Goal: Task Accomplishment & Management: Use online tool/utility

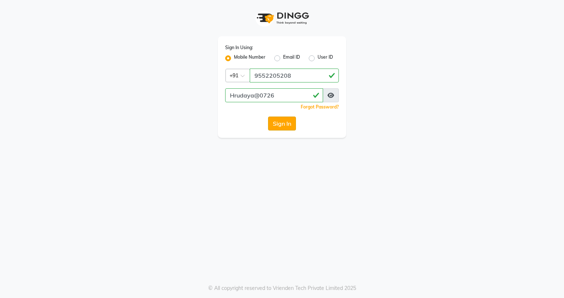
click at [281, 124] on button "Sign In" at bounding box center [282, 124] width 28 height 14
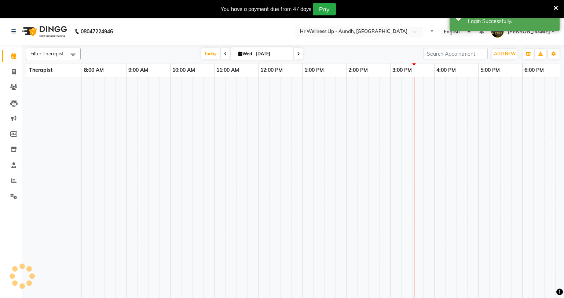
select select "en"
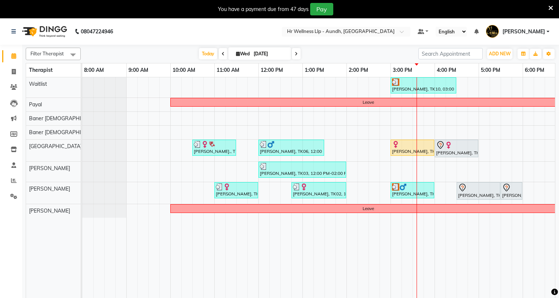
click at [551, 8] on icon at bounding box center [550, 8] width 5 height 7
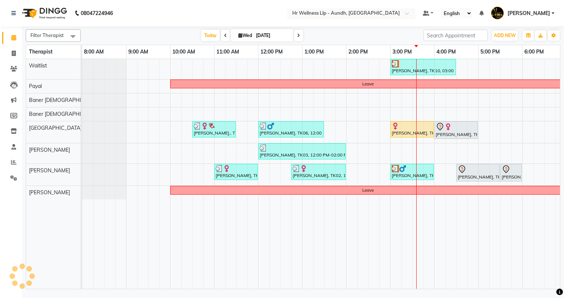
click at [408, 12] on span at bounding box center [409, 15] width 9 height 7
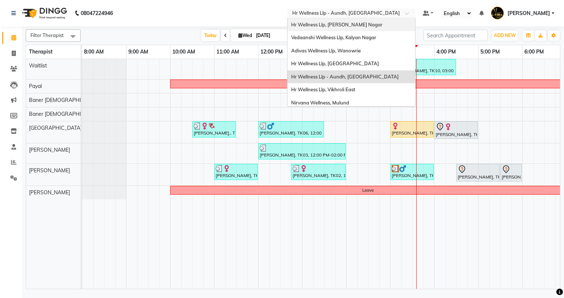
click at [336, 26] on span "Hr Wellness Llp, [PERSON_NAME] Nagar" at bounding box center [336, 25] width 91 height 6
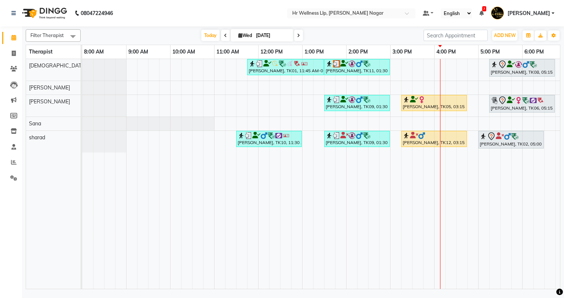
click at [253, 34] on span "Wed" at bounding box center [245, 36] width 17 height 6
select select "9"
select select "2025"
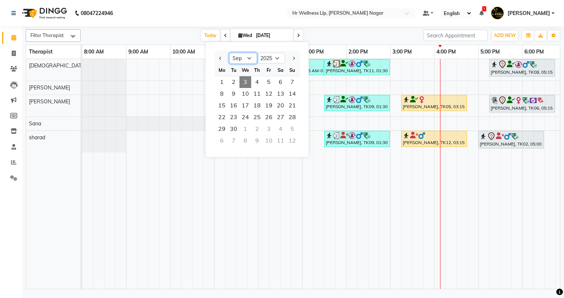
click at [247, 57] on select "Jan Feb Mar Apr May Jun [DATE] Aug Sep Oct Nov Dec" at bounding box center [243, 58] width 28 height 11
select select "7"
click at [229, 53] on select "Jan Feb Mar Apr May Jun [DATE] Aug Sep Oct Nov Dec" at bounding box center [243, 58] width 28 height 11
click at [237, 84] on span "1" at bounding box center [234, 82] width 12 height 12
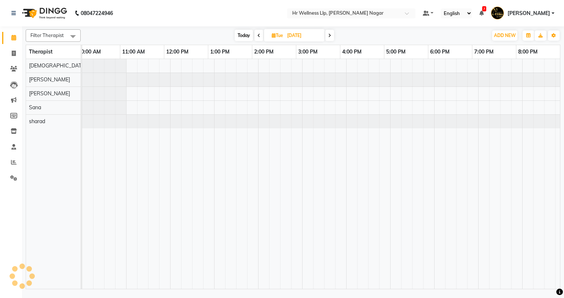
scroll to position [0, 94]
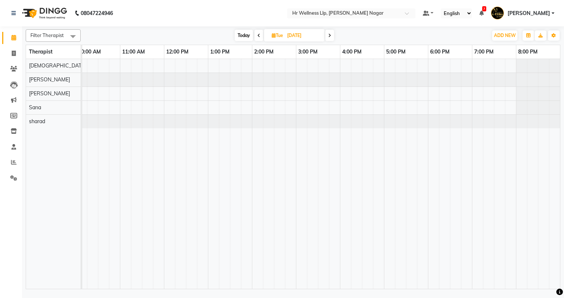
click at [329, 37] on icon at bounding box center [329, 35] width 3 height 4
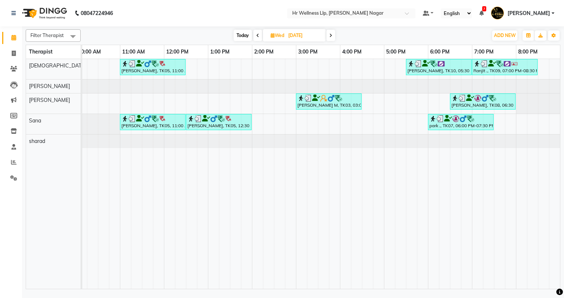
click at [329, 37] on span at bounding box center [331, 35] width 9 height 11
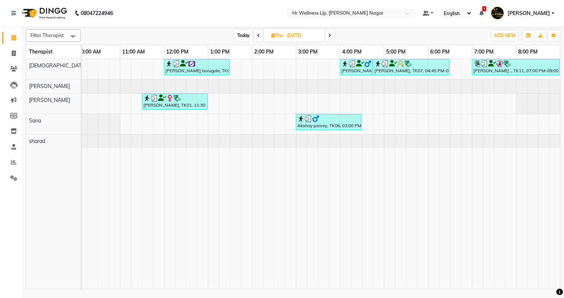
click at [329, 36] on icon at bounding box center [329, 35] width 3 height 4
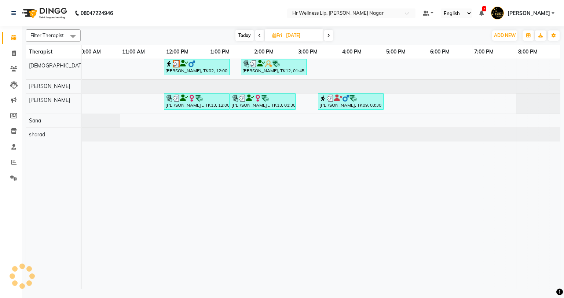
click at [329, 34] on icon at bounding box center [328, 35] width 3 height 4
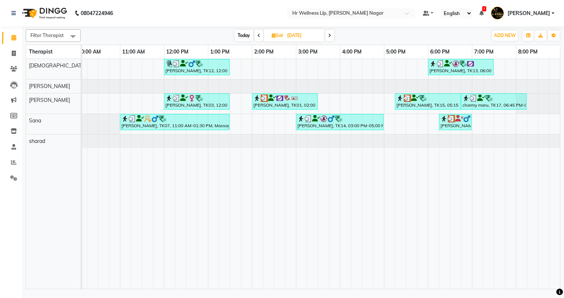
click at [332, 33] on span at bounding box center [329, 35] width 9 height 11
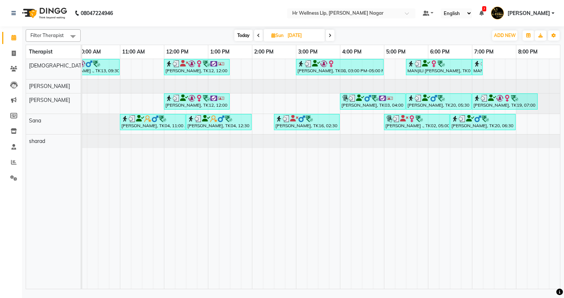
click at [332, 33] on span at bounding box center [330, 35] width 9 height 11
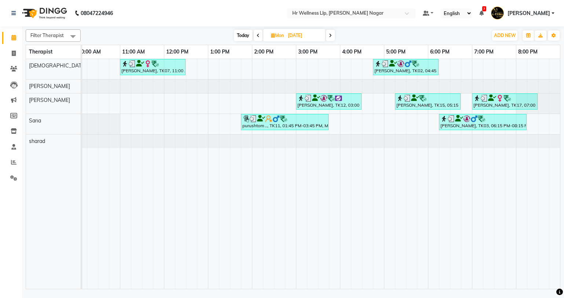
click at [332, 33] on span at bounding box center [330, 35] width 9 height 11
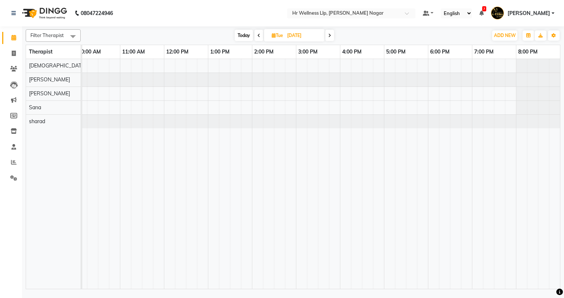
click at [329, 39] on span at bounding box center [329, 35] width 9 height 11
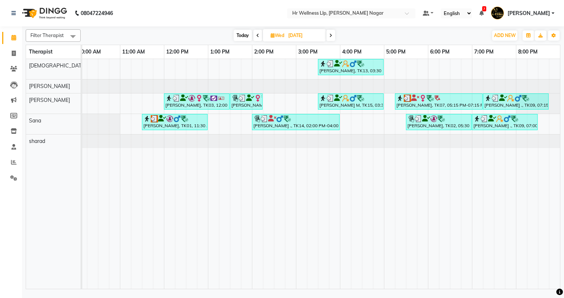
click at [332, 34] on icon at bounding box center [330, 35] width 3 height 4
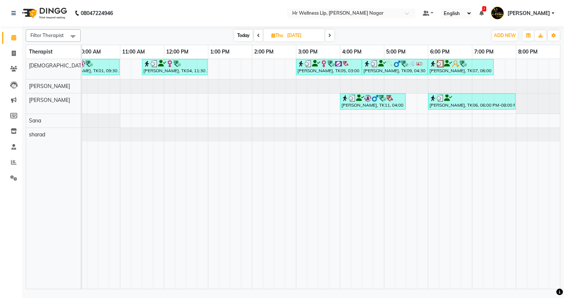
click at [332, 34] on span at bounding box center [329, 35] width 9 height 11
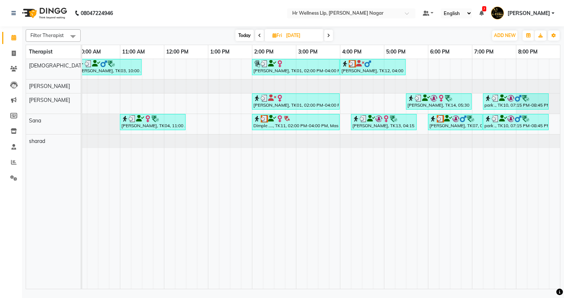
click at [327, 37] on span at bounding box center [328, 35] width 9 height 11
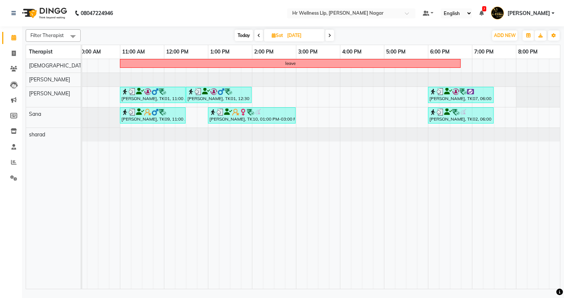
click at [328, 38] on span at bounding box center [329, 35] width 9 height 11
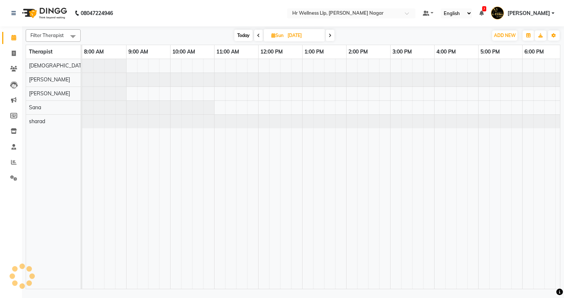
scroll to position [0, 0]
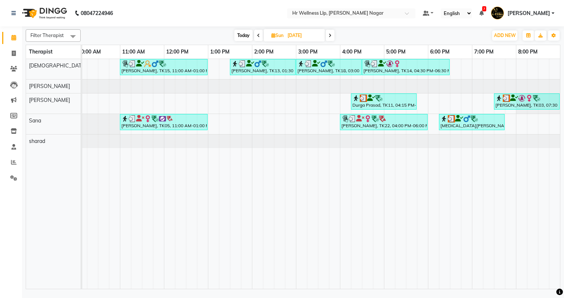
click at [327, 35] on span at bounding box center [330, 35] width 9 height 11
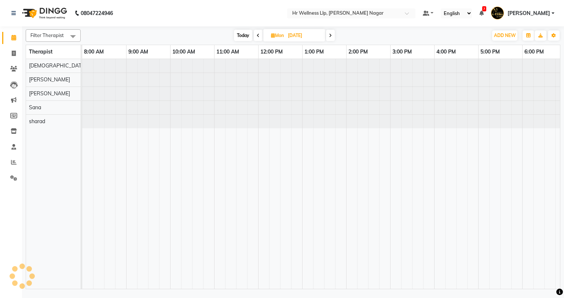
click at [330, 36] on icon at bounding box center [330, 35] width 3 height 4
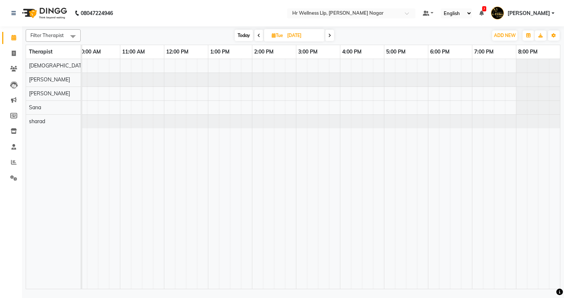
click at [330, 36] on icon at bounding box center [329, 35] width 3 height 4
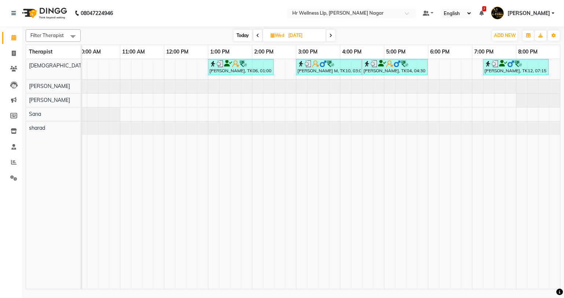
click at [330, 33] on icon at bounding box center [330, 35] width 3 height 4
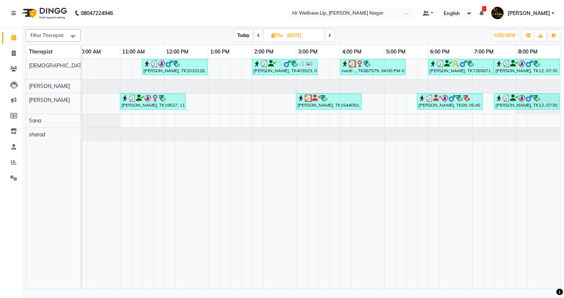
click at [331, 33] on icon at bounding box center [329, 35] width 3 height 4
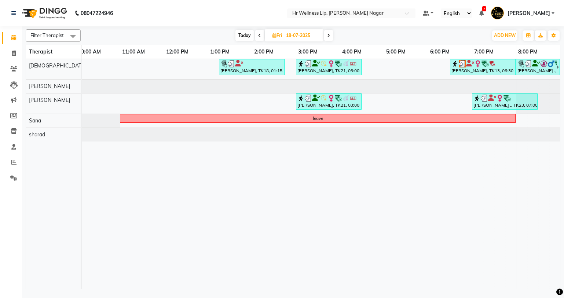
click at [328, 35] on icon at bounding box center [328, 35] width 3 height 4
type input "[DATE]"
